Goal: Find contact information: Find contact information

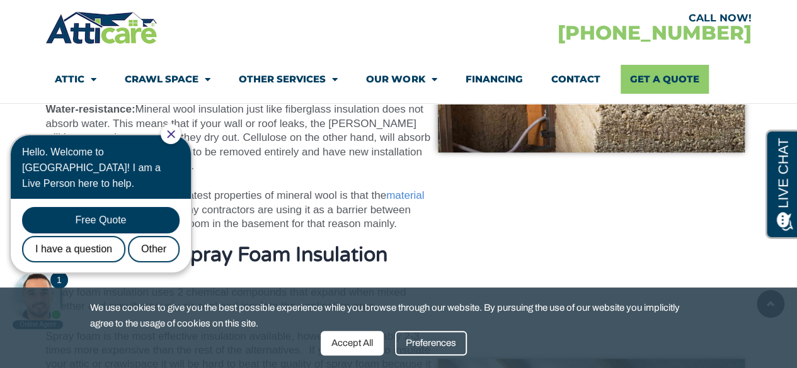
click at [175, 133] on icon "Close Chat" at bounding box center [171, 134] width 8 height 8
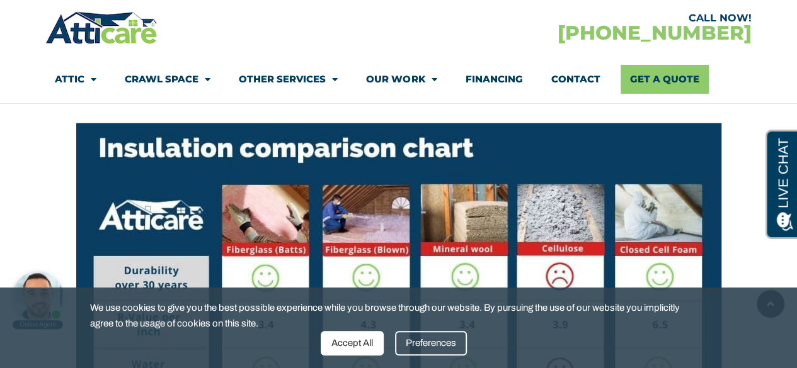
scroll to position [6531, 0]
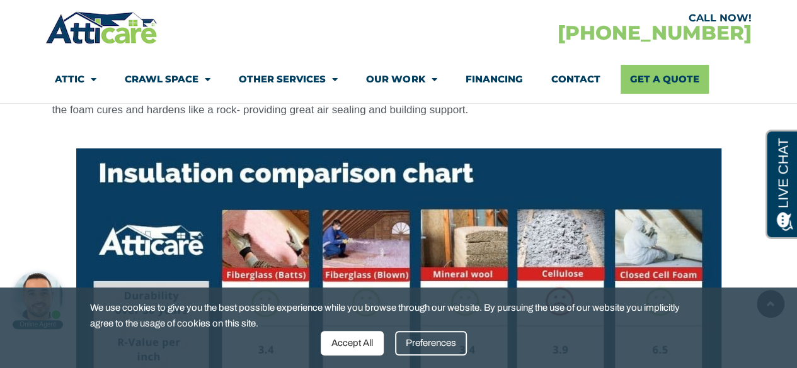
click at [567, 80] on link "Contact" at bounding box center [574, 79] width 49 height 29
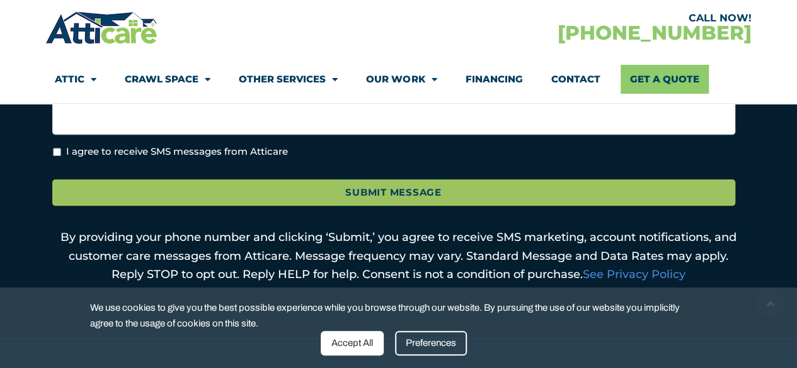
scroll to position [967, 0]
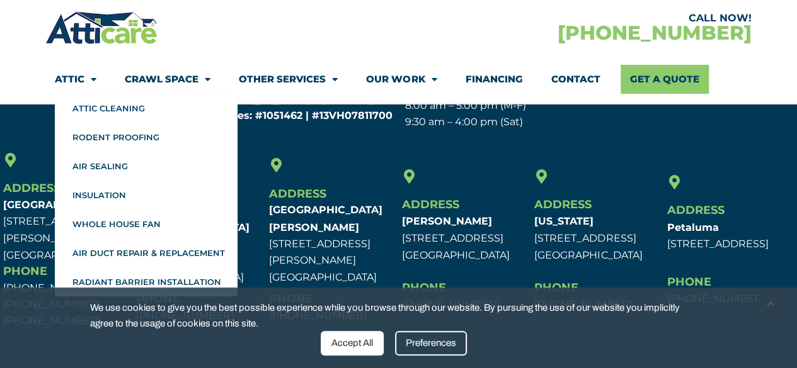
click at [84, 88] on span "Menu" at bounding box center [90, 80] width 12 height 22
